Goal: Entertainment & Leisure: Consume media (video, audio)

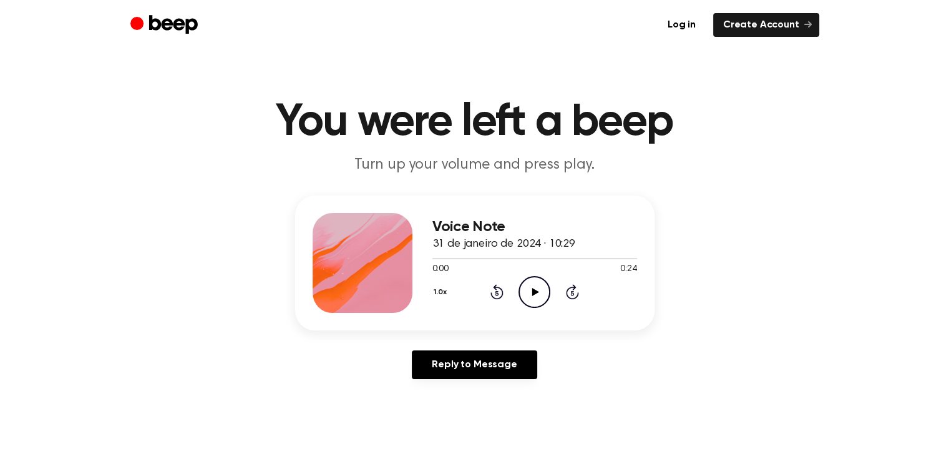
click at [534, 285] on icon "Play Audio" at bounding box center [535, 292] width 32 height 32
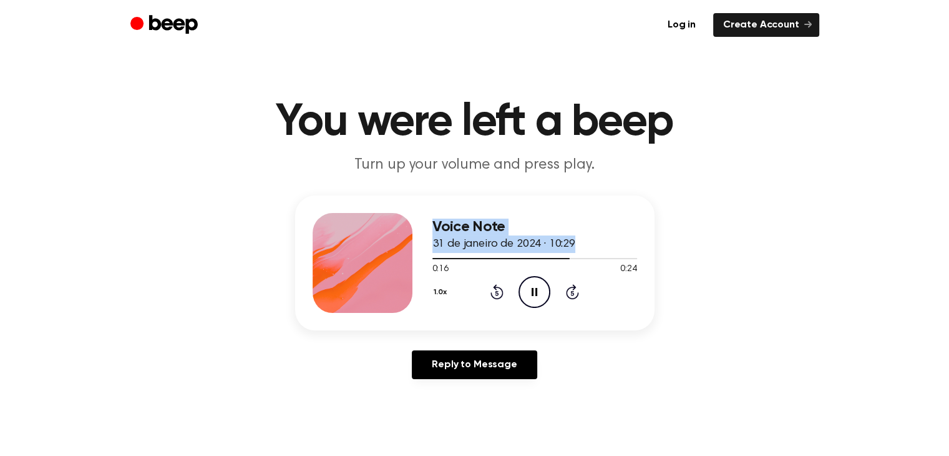
drag, startPoint x: 554, startPoint y: 257, endPoint x: 392, endPoint y: 260, distance: 162.3
click at [392, 260] on div "Voice Note 31 de janeiro de 2024 · 10:29 0:16 0:24 Your browser does not suppor…" at bounding box center [474, 262] width 359 height 135
click at [434, 258] on div at bounding box center [504, 258] width 144 height 1
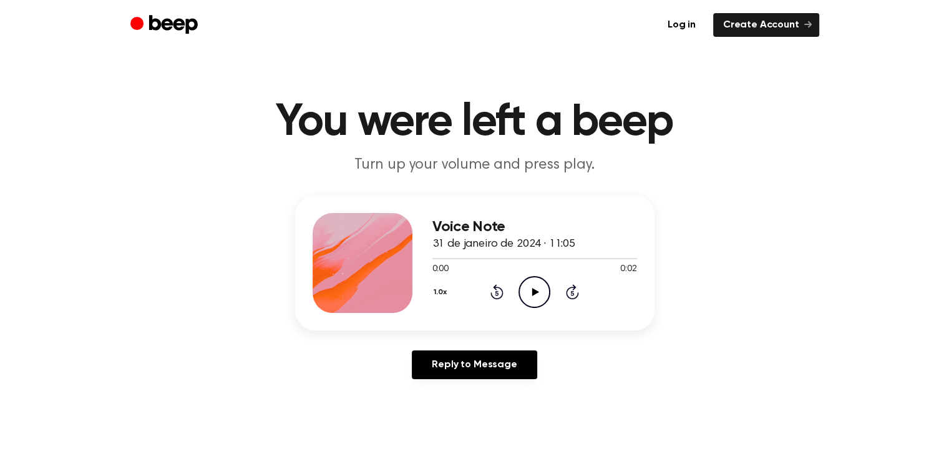
click at [539, 293] on icon "Play Audio" at bounding box center [535, 292] width 32 height 32
click at [534, 287] on icon "Play Audio" at bounding box center [535, 292] width 32 height 32
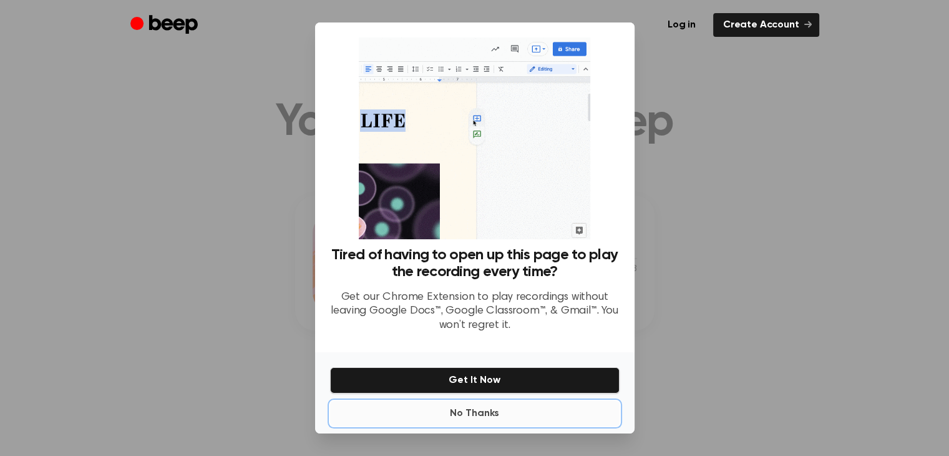
click at [477, 414] on button "No Thanks" at bounding box center [475, 413] width 290 height 25
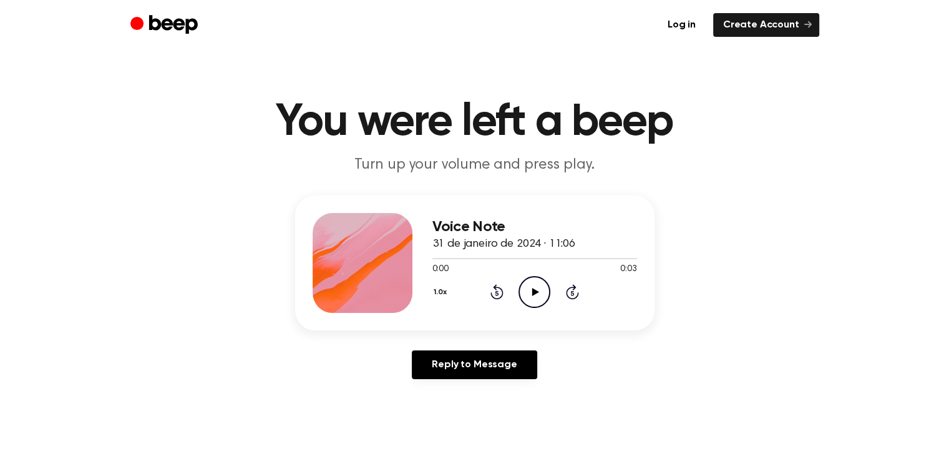
click at [529, 281] on icon "Play Audio" at bounding box center [535, 292] width 32 height 32
click at [543, 291] on icon "Play Audio" at bounding box center [535, 292] width 32 height 32
click at [538, 293] on icon "Play Audio" at bounding box center [535, 292] width 32 height 32
click at [544, 288] on icon "Play Audio" at bounding box center [535, 292] width 32 height 32
click at [538, 296] on icon "Play Audio" at bounding box center [535, 292] width 32 height 32
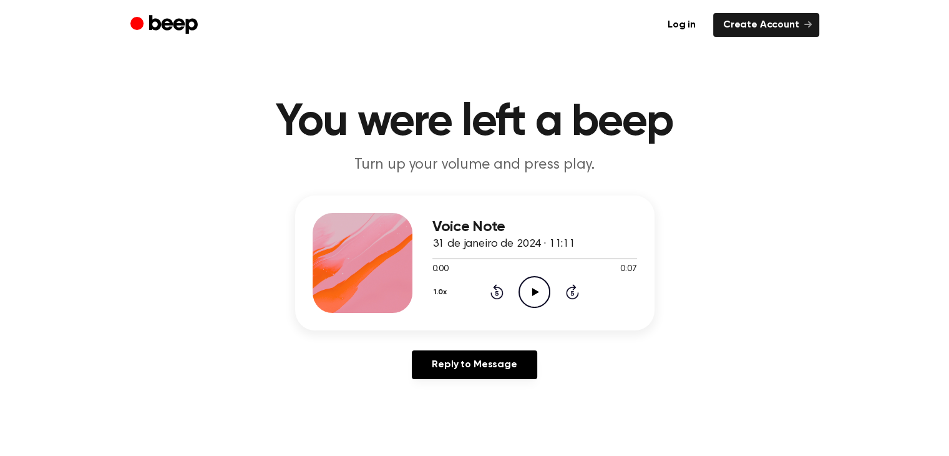
click at [534, 298] on icon "Play Audio" at bounding box center [535, 292] width 32 height 32
click at [529, 284] on icon "Play Audio" at bounding box center [535, 292] width 32 height 32
click at [536, 291] on icon at bounding box center [535, 292] width 7 height 8
click at [536, 294] on icon "Play Audio" at bounding box center [535, 292] width 32 height 32
click at [540, 291] on icon "Play Audio" at bounding box center [535, 292] width 32 height 32
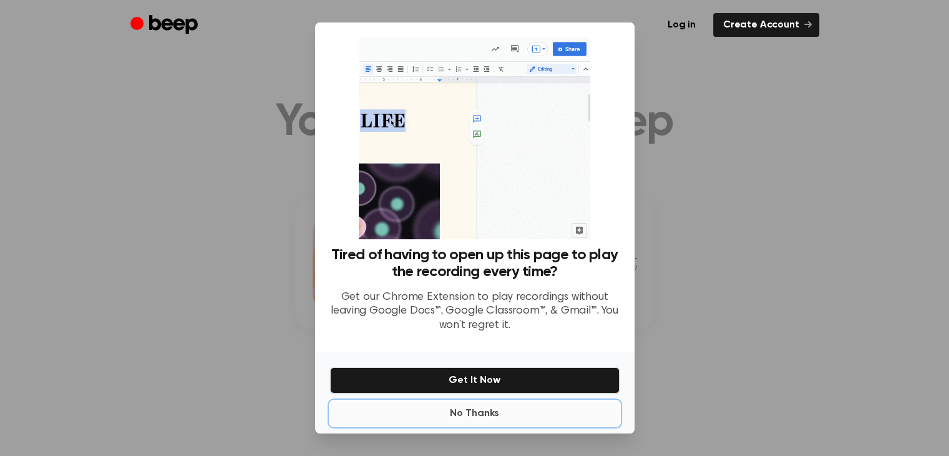
click at [472, 409] on button "No Thanks" at bounding box center [475, 413] width 290 height 25
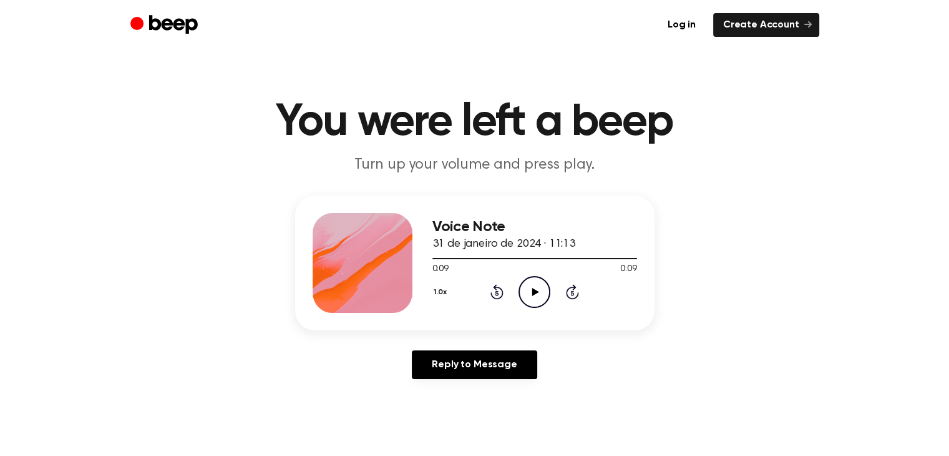
click at [530, 277] on icon "Play Audio" at bounding box center [535, 292] width 32 height 32
click at [495, 286] on icon at bounding box center [496, 291] width 13 height 15
drag, startPoint x: 495, startPoint y: 286, endPoint x: 460, endPoint y: 276, distance: 36.5
click at [460, 276] on div "1.0x Rewind 5 seconds Play Audio Skip 5 seconds" at bounding box center [534, 292] width 205 height 32
click at [497, 291] on icon at bounding box center [496, 293] width 3 height 5
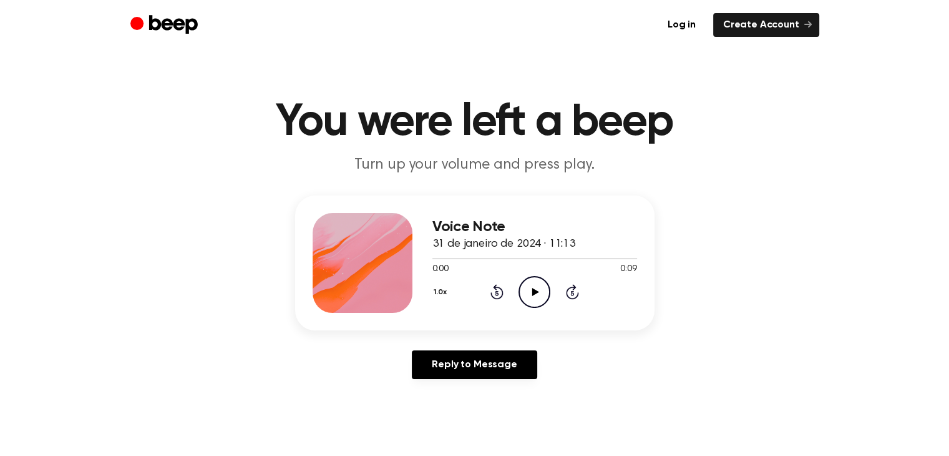
click at [536, 300] on icon "Play Audio" at bounding box center [535, 292] width 32 height 32
click at [498, 291] on icon at bounding box center [496, 293] width 3 height 5
click at [529, 295] on icon "Play Audio" at bounding box center [535, 292] width 32 height 32
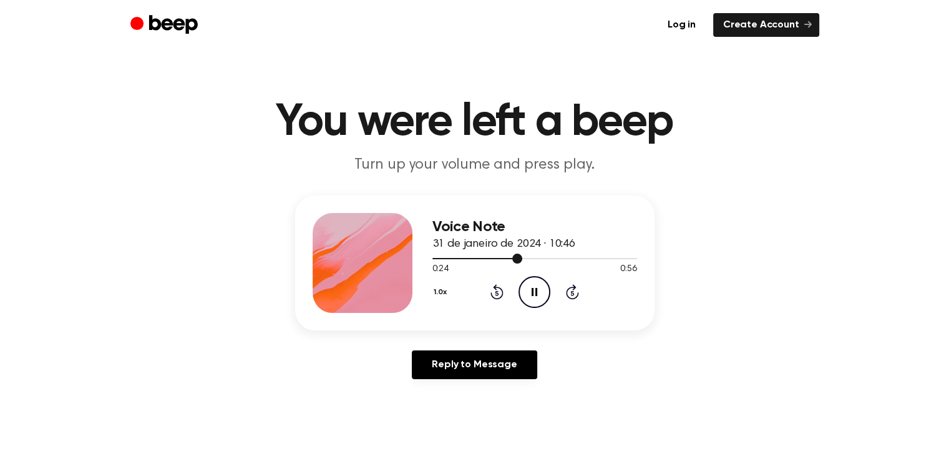
click at [434, 258] on div at bounding box center [477, 258] width 90 height 1
drag, startPoint x: 432, startPoint y: 258, endPoint x: 397, endPoint y: 256, distance: 35.6
click at [397, 256] on div "Voice Note 31 de janeiro de 2024 · 10:46 0:01 0:56 Your browser does not suppor…" at bounding box center [474, 262] width 359 height 135
click at [434, 258] on div at bounding box center [440, 258] width 17 height 1
click at [499, 293] on icon "Rewind 5 seconds" at bounding box center [497, 291] width 14 height 16
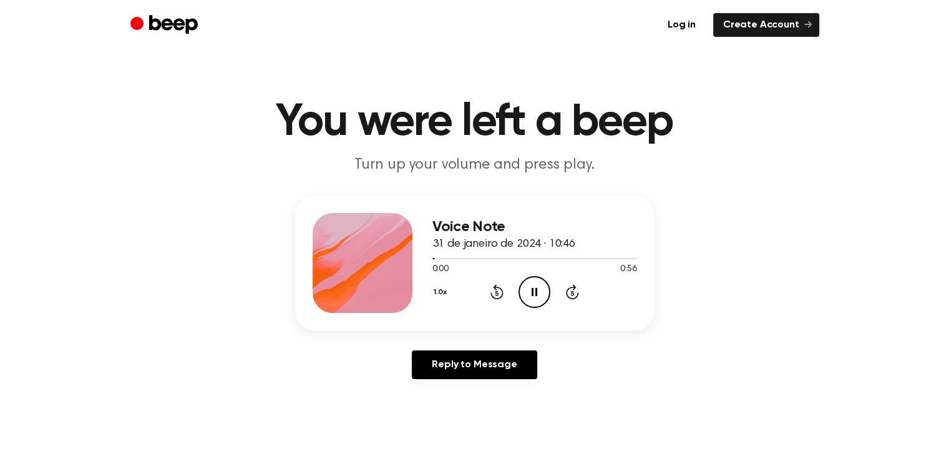
click at [499, 293] on icon "Rewind 5 seconds" at bounding box center [497, 291] width 14 height 16
click at [433, 258] on div at bounding box center [534, 258] width 205 height 1
click at [528, 302] on icon "Play Audio" at bounding box center [535, 292] width 32 height 32
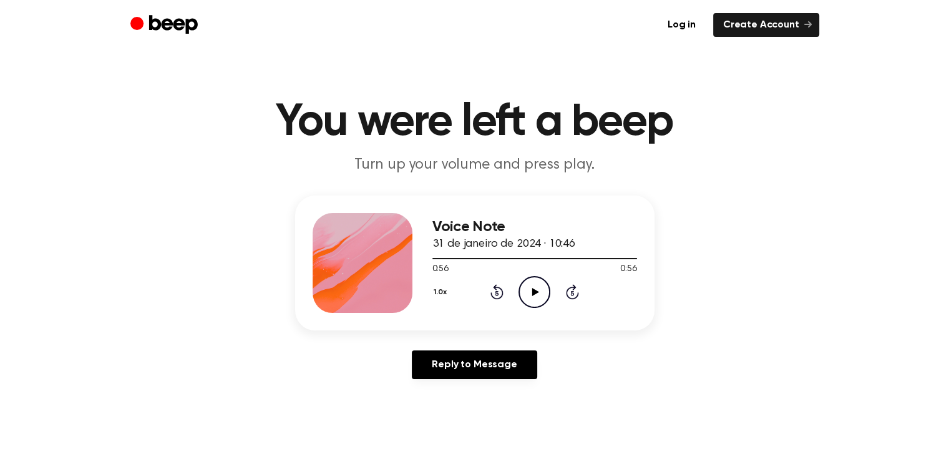
click at [528, 295] on icon "Play Audio" at bounding box center [535, 292] width 32 height 32
click at [540, 292] on icon "Play Audio" at bounding box center [535, 292] width 32 height 32
click at [527, 289] on icon "Play Audio" at bounding box center [535, 292] width 32 height 32
click at [534, 290] on icon at bounding box center [535, 292] width 7 height 8
click at [537, 295] on icon "Play Audio" at bounding box center [535, 292] width 32 height 32
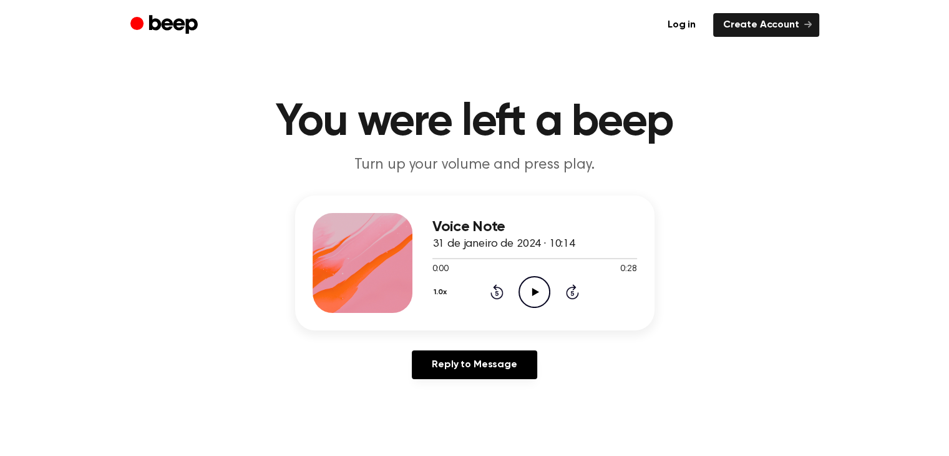
click at [539, 302] on icon "Play Audio" at bounding box center [535, 292] width 32 height 32
click at [532, 295] on icon "Play Audio" at bounding box center [535, 292] width 32 height 32
click at [542, 293] on icon "Play Audio" at bounding box center [535, 292] width 32 height 32
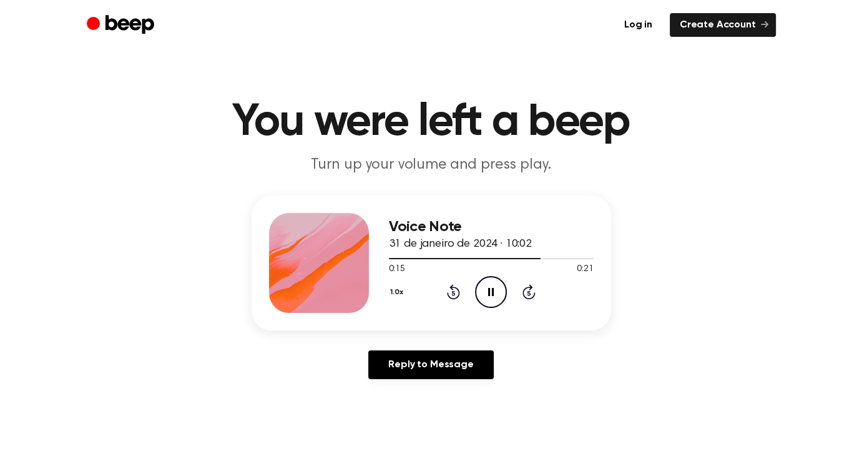
click at [449, 290] on icon "Rewind 5 seconds" at bounding box center [453, 291] width 14 height 16
click at [495, 293] on icon "Pause Audio" at bounding box center [491, 292] width 32 height 32
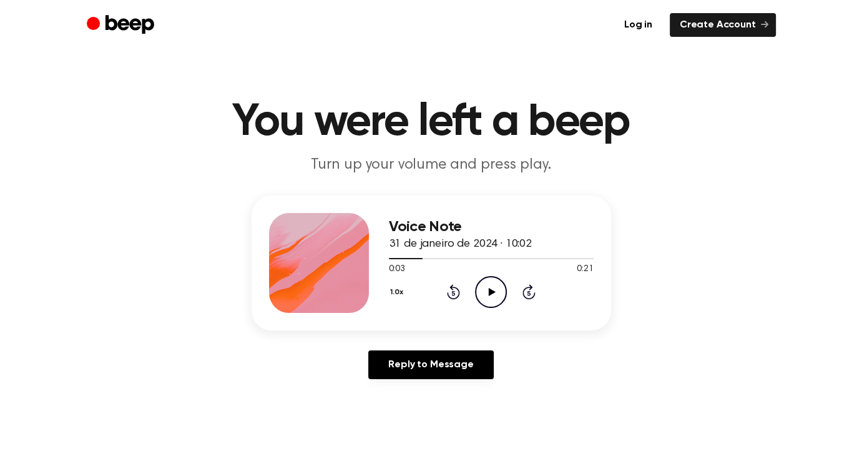
click at [492, 292] on icon at bounding box center [492, 292] width 7 height 8
click at [492, 292] on icon at bounding box center [491, 292] width 6 height 8
click at [486, 288] on icon "Play Audio" at bounding box center [491, 292] width 32 height 32
click at [486, 287] on icon "Pause Audio" at bounding box center [491, 292] width 32 height 32
click at [489, 286] on icon "Play Audio" at bounding box center [491, 292] width 32 height 32
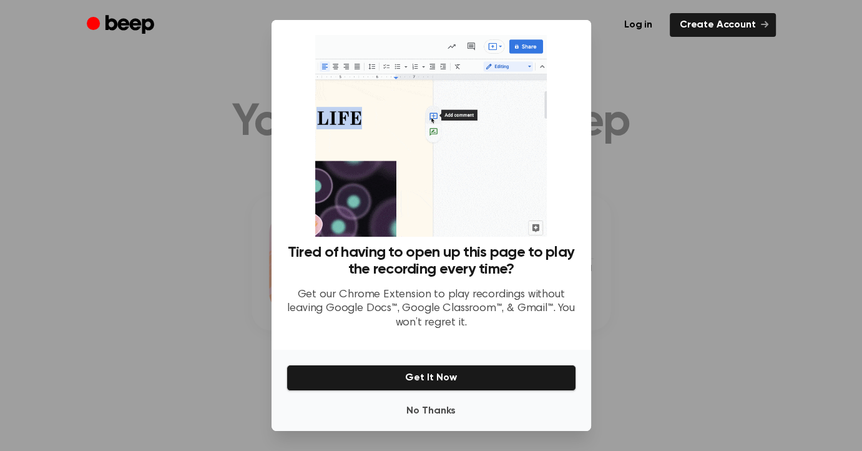
click at [696, 166] on div at bounding box center [431, 225] width 862 height 451
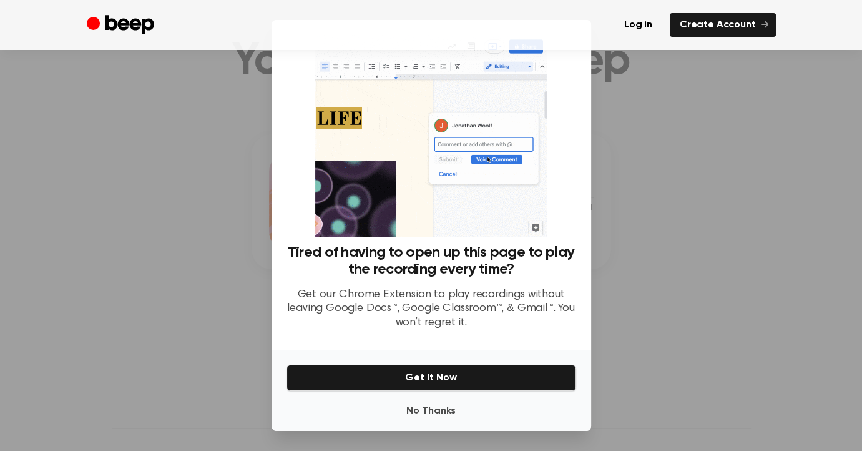
scroll to position [56, 0]
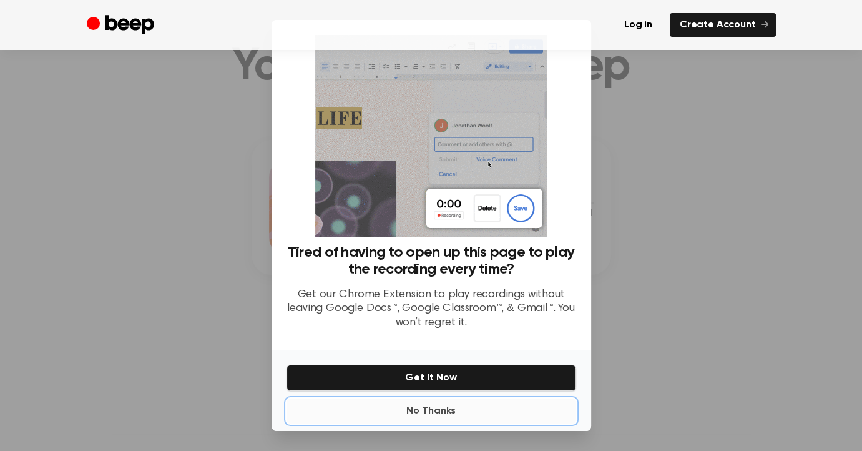
click at [433, 413] on button "No Thanks" at bounding box center [431, 410] width 290 height 25
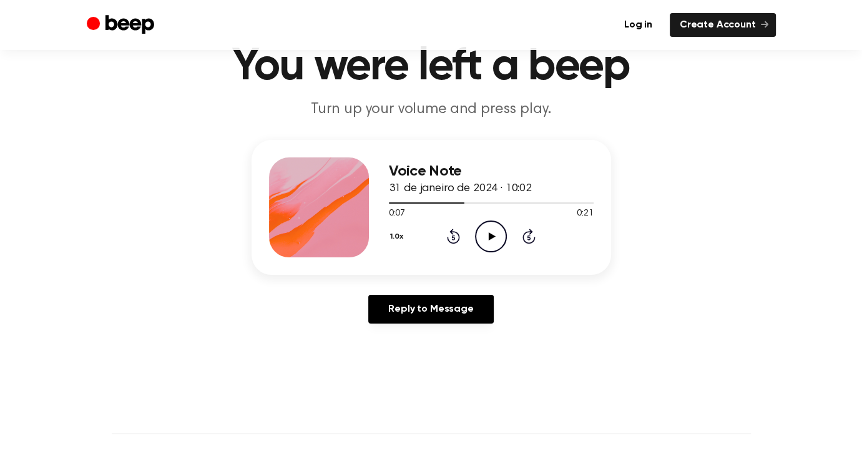
click at [485, 244] on icon "Play Audio" at bounding box center [491, 236] width 32 height 32
click at [485, 245] on icon "Pause Audio" at bounding box center [491, 236] width 32 height 32
click at [481, 237] on icon "Play Audio" at bounding box center [491, 236] width 32 height 32
click at [490, 234] on icon "Pause Audio" at bounding box center [491, 236] width 32 height 32
click at [480, 230] on icon "Play Audio" at bounding box center [491, 236] width 32 height 32
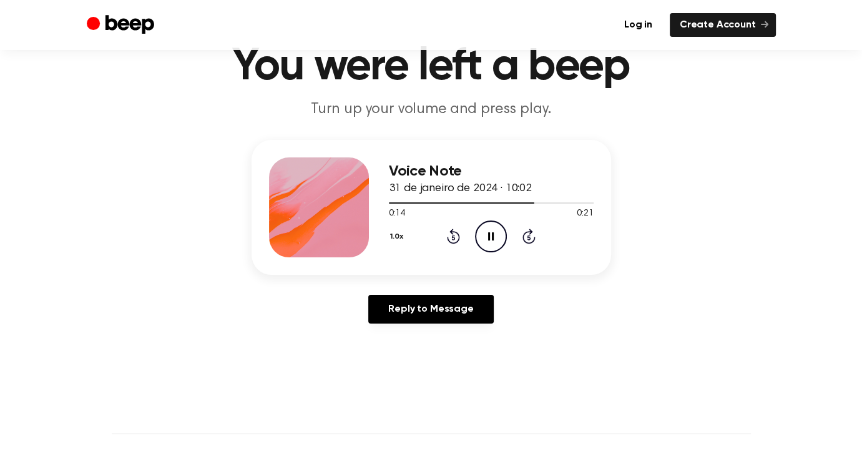
click at [487, 234] on icon "Pause Audio" at bounding box center [491, 236] width 32 height 32
click at [494, 246] on icon "Play Audio" at bounding box center [491, 236] width 32 height 32
click at [491, 240] on icon "Pause Audio" at bounding box center [491, 236] width 32 height 32
click at [487, 238] on icon "Play Audio" at bounding box center [491, 236] width 32 height 32
click at [487, 238] on icon "Pause Audio" at bounding box center [491, 236] width 32 height 32
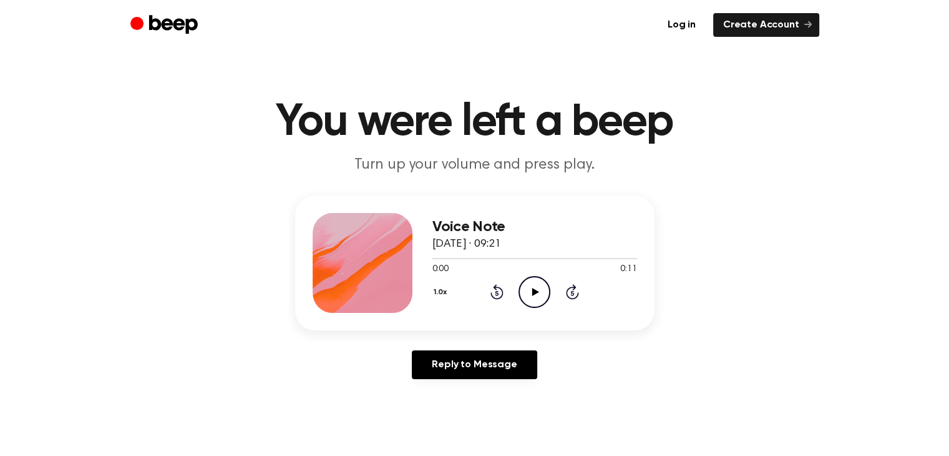
click at [534, 283] on icon "Play Audio" at bounding box center [535, 292] width 32 height 32
click at [530, 290] on icon "Play Audio" at bounding box center [535, 292] width 32 height 32
click at [530, 291] on icon "Play Audio" at bounding box center [535, 292] width 32 height 32
click at [547, 295] on icon "Play Audio" at bounding box center [535, 292] width 32 height 32
drag, startPoint x: 519, startPoint y: 256, endPoint x: 392, endPoint y: 256, distance: 127.3
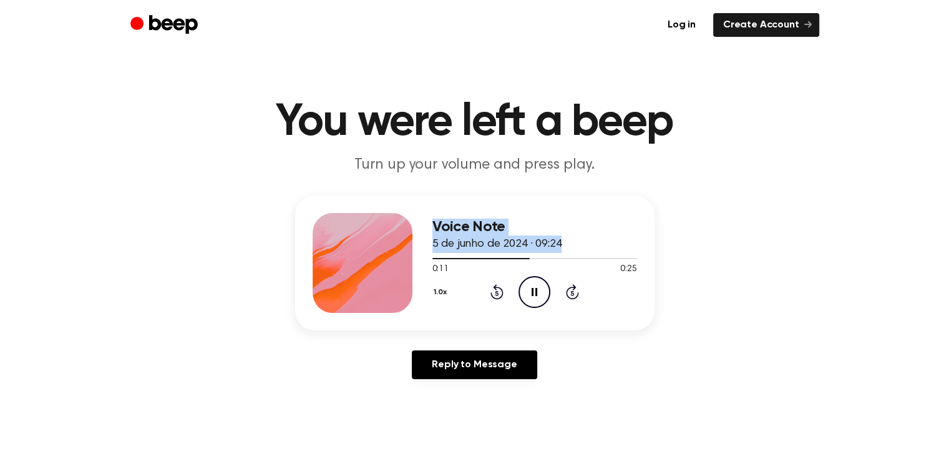
click at [392, 256] on div "Voice Note 5 de junho de 2024 · 09:24 0:11 0:25 Your browser does not support t…" at bounding box center [474, 262] width 359 height 135
click at [432, 259] on div at bounding box center [534, 258] width 205 height 10
click at [539, 295] on icon "Play Audio" at bounding box center [535, 292] width 32 height 32
click at [522, 296] on icon "Play Audio" at bounding box center [535, 292] width 32 height 32
